Goal: Task Accomplishment & Management: Use online tool/utility

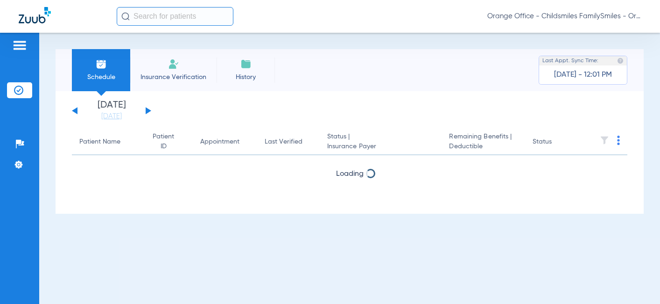
click at [207, 17] on input "text" at bounding box center [175, 16] width 117 height 19
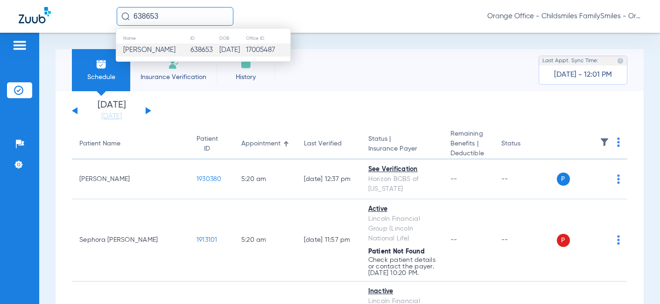
type input "638653"
click at [157, 51] on span "[PERSON_NAME]" at bounding box center [149, 49] width 52 height 7
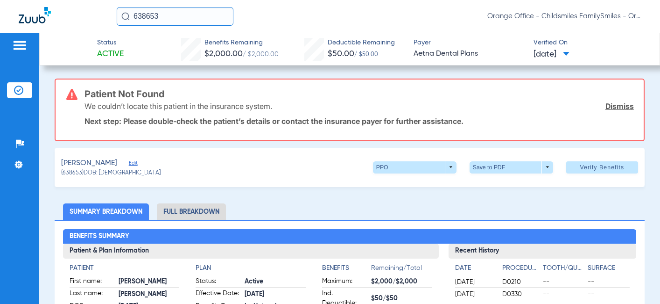
click at [608, 105] on link "Dismiss" at bounding box center [620, 105] width 28 height 9
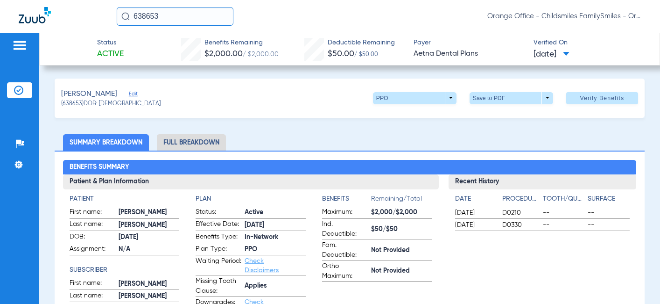
click at [134, 96] on span "Edit" at bounding box center [133, 95] width 8 height 9
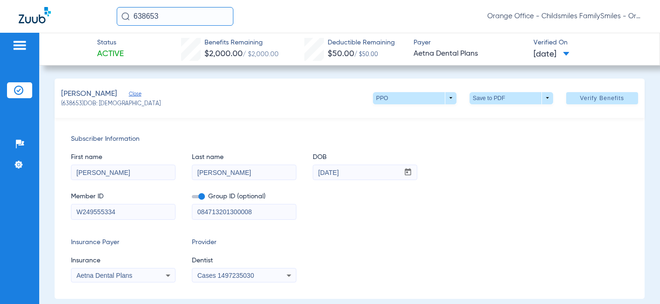
scroll to position [47, 0]
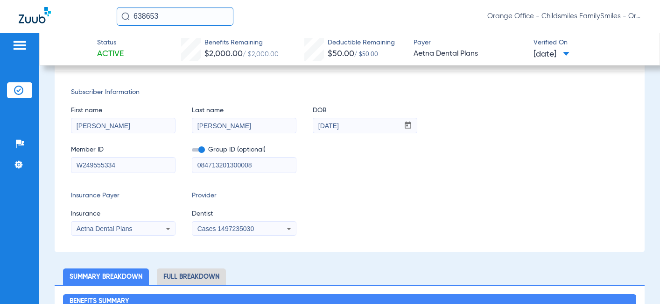
click at [223, 221] on mat-select "Cases 1497235030" at bounding box center [244, 228] width 105 height 15
click at [220, 226] on span "Cases 1497235030" at bounding box center [226, 228] width 57 height 7
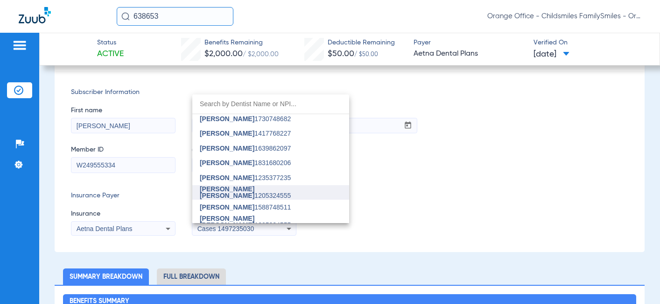
click at [227, 191] on span "[PERSON_NAME] [PERSON_NAME]" at bounding box center [227, 192] width 55 height 14
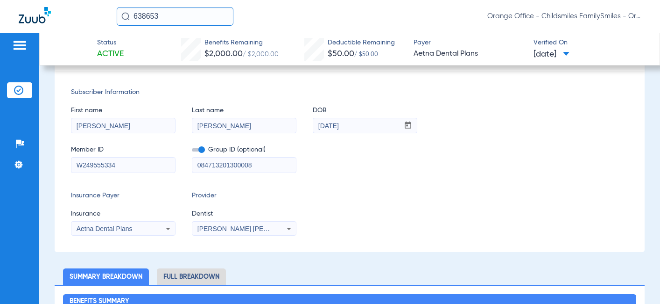
click at [449, 208] on div "Insurance Payer Insurance Aetna Dental Plans Provider Dentist [PERSON_NAME] [PE…" at bounding box center [350, 213] width 558 height 45
click at [548, 204] on div "Insurance Payer Insurance Aetna Dental Plans Provider Dentist [PERSON_NAME] [PE…" at bounding box center [350, 213] width 558 height 45
